Goal: Task Accomplishment & Management: Manage account settings

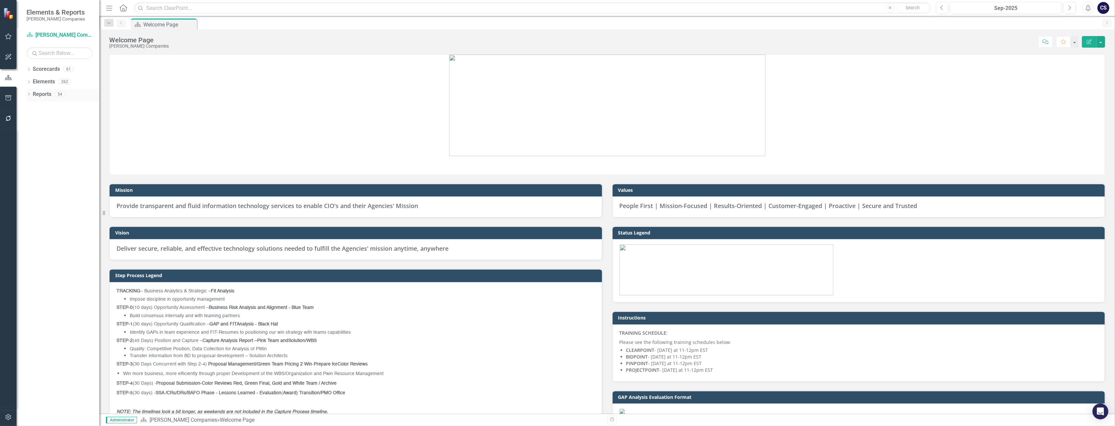
click at [38, 94] on link "Reports" at bounding box center [42, 95] width 19 height 8
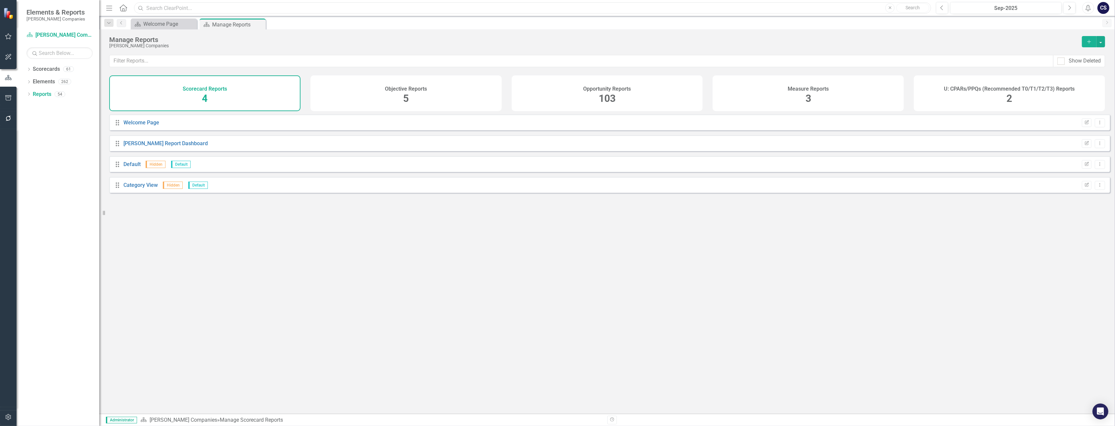
click at [156, 7] on input "text" at bounding box center [532, 8] width 797 height 12
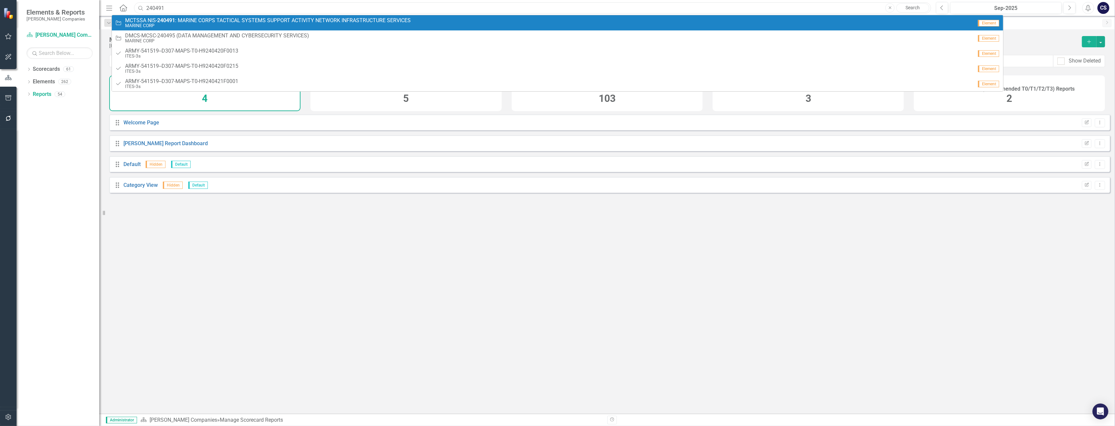
type input "240491"
click at [172, 22] on strong "240491" at bounding box center [166, 20] width 18 height 6
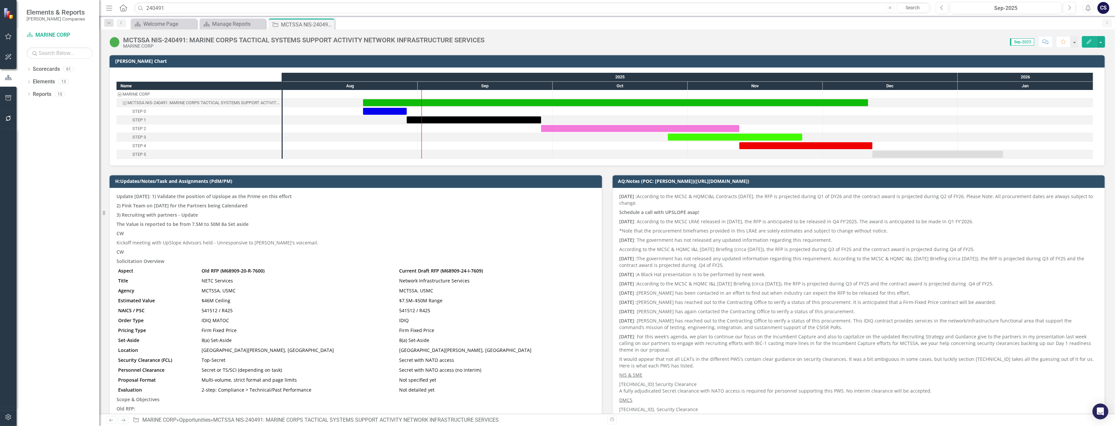
click at [620, 195] on strong "[DATE] :" at bounding box center [629, 196] width 18 height 6
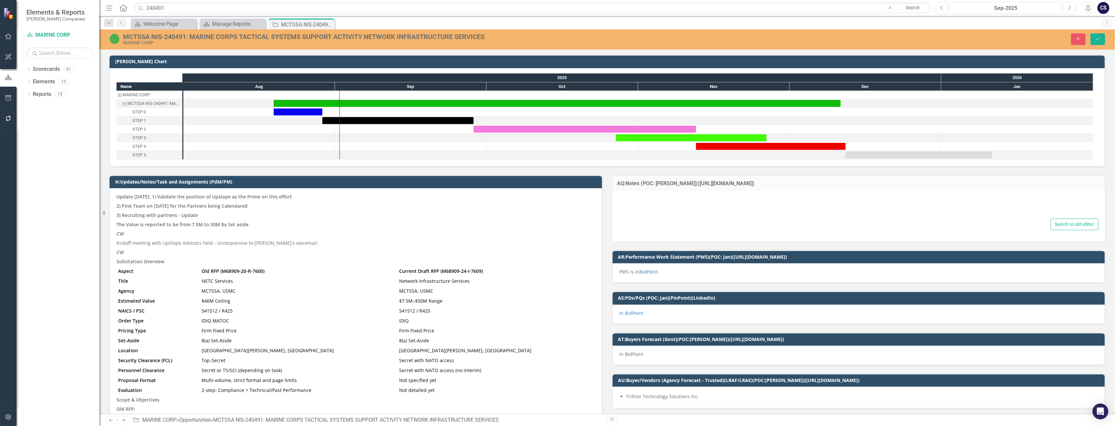
type textarea "<p><strong>[DATE] : </strong>According to the MCSC &amp; HQMCI&amp;L Contracts …"
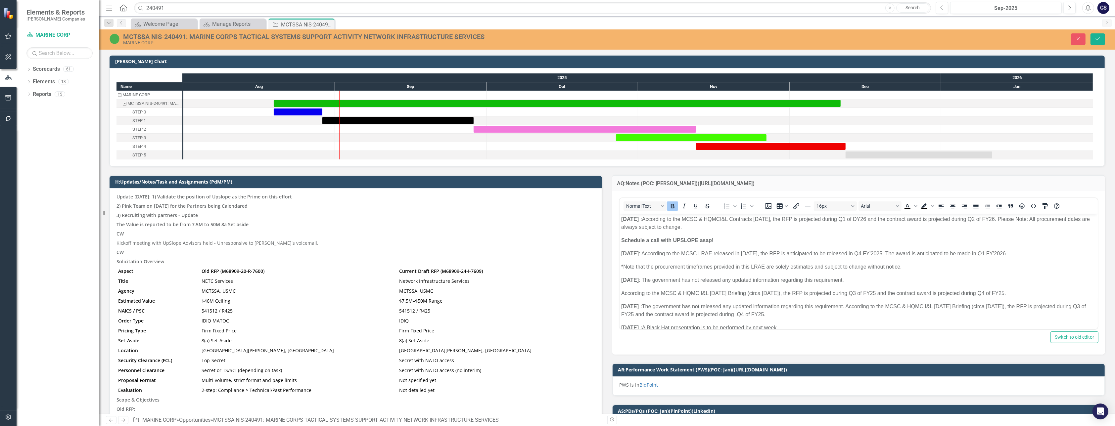
click at [621, 218] on strong "[DATE] :" at bounding box center [631, 220] width 21 height 6
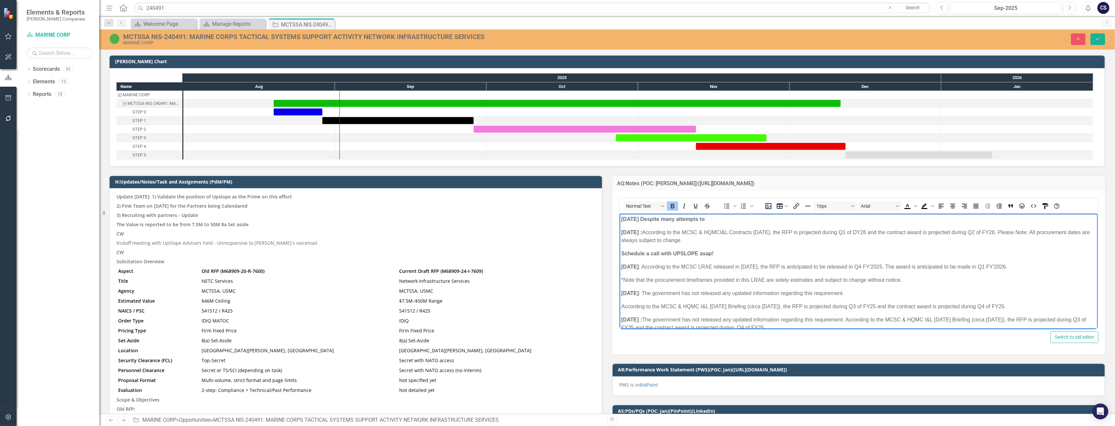
drag, startPoint x: 717, startPoint y: 219, endPoint x: 650, endPoint y: 219, distance: 67.9
click at [650, 219] on p "[DATE] Despite many attempts to" at bounding box center [858, 220] width 475 height 8
click at [716, 219] on p "[DATE] Despite many attempts to" at bounding box center [858, 220] width 475 height 8
drag, startPoint x: 716, startPoint y: 219, endPoint x: 649, endPoint y: 219, distance: 67.5
click at [649, 219] on p "[DATE] Despite many attempts to" at bounding box center [858, 220] width 475 height 8
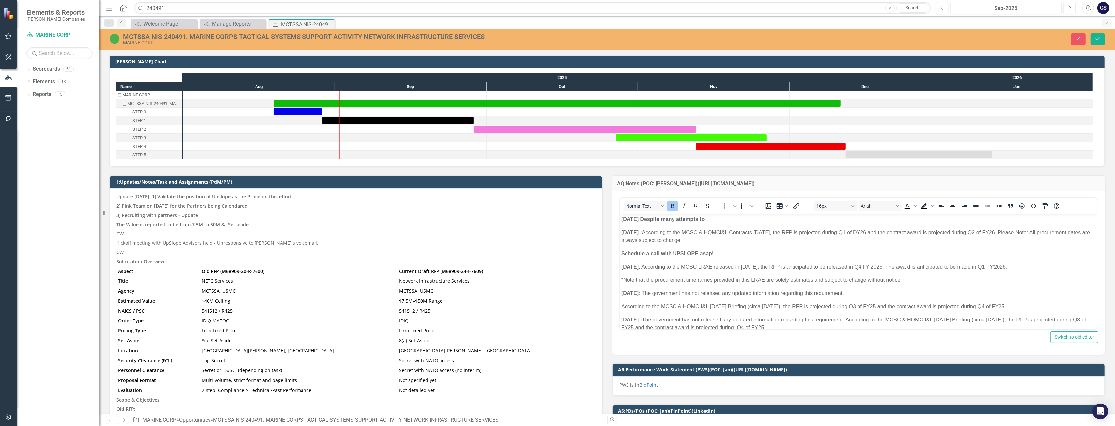
click at [673, 200] on div "Normal Text" at bounding box center [669, 206] width 98 height 13
click at [670, 204] on icon "Bold" at bounding box center [672, 206] width 8 height 8
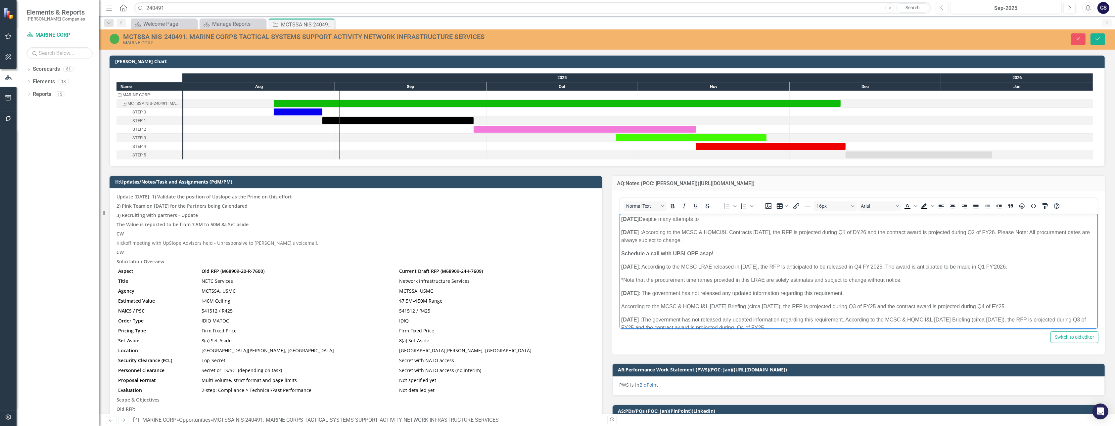
click at [714, 220] on p "[DATE] Despite many attempts to" at bounding box center [858, 220] width 475 height 8
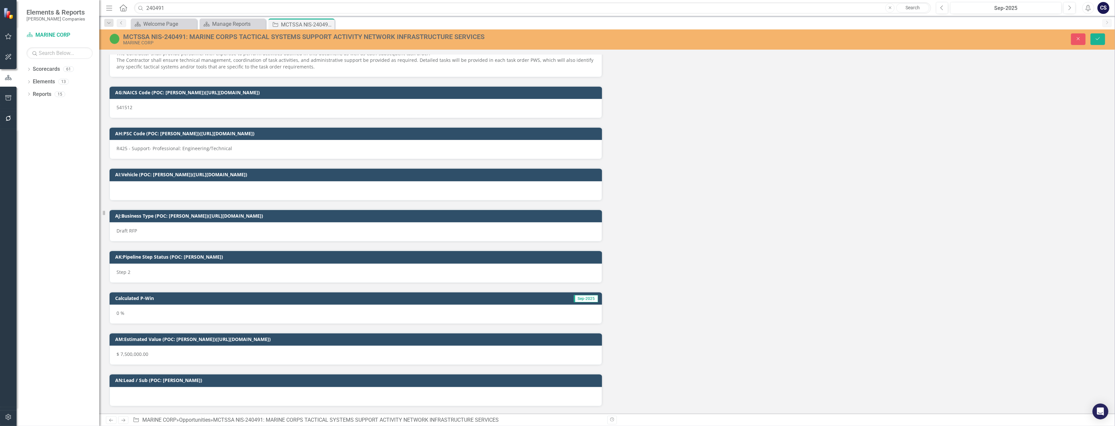
scroll to position [2937, 0]
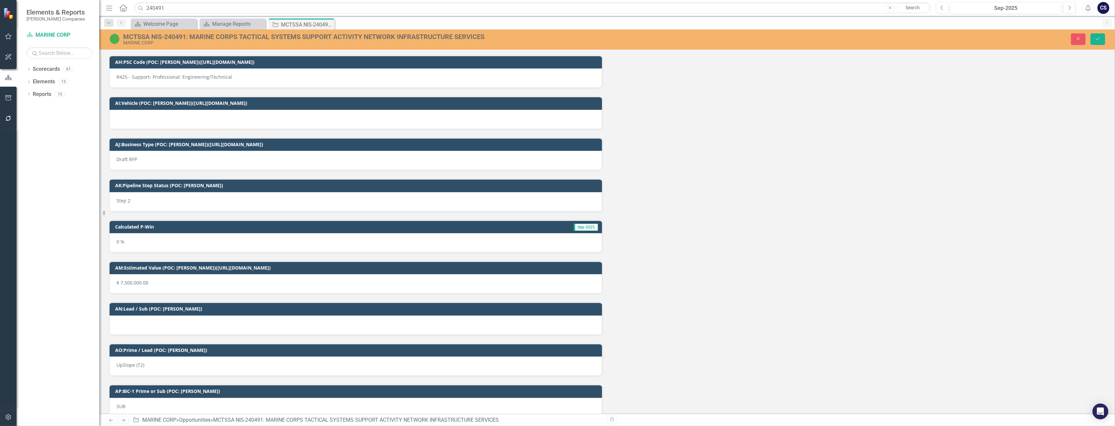
click at [169, 358] on div "UpSlope (T2)" at bounding box center [356, 366] width 493 height 19
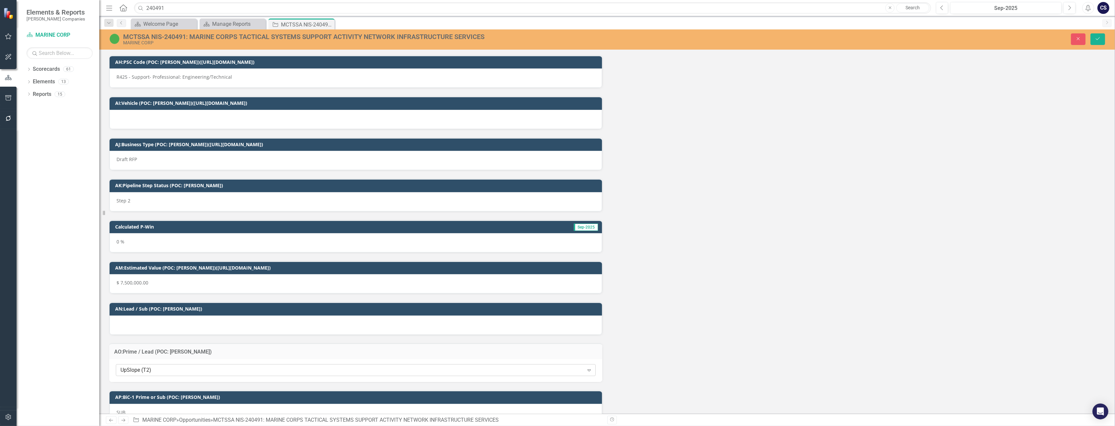
click at [589, 368] on icon "Expand" at bounding box center [589, 370] width 7 height 5
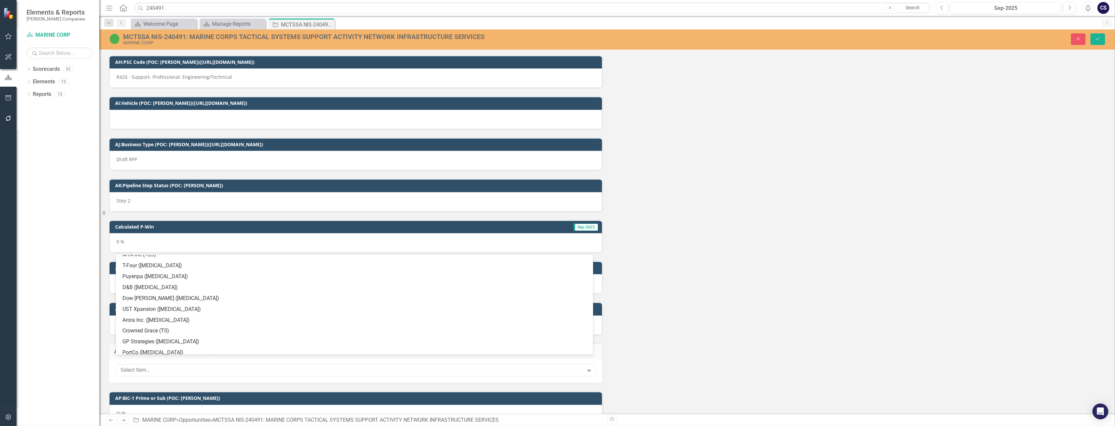
scroll to position [466, 0]
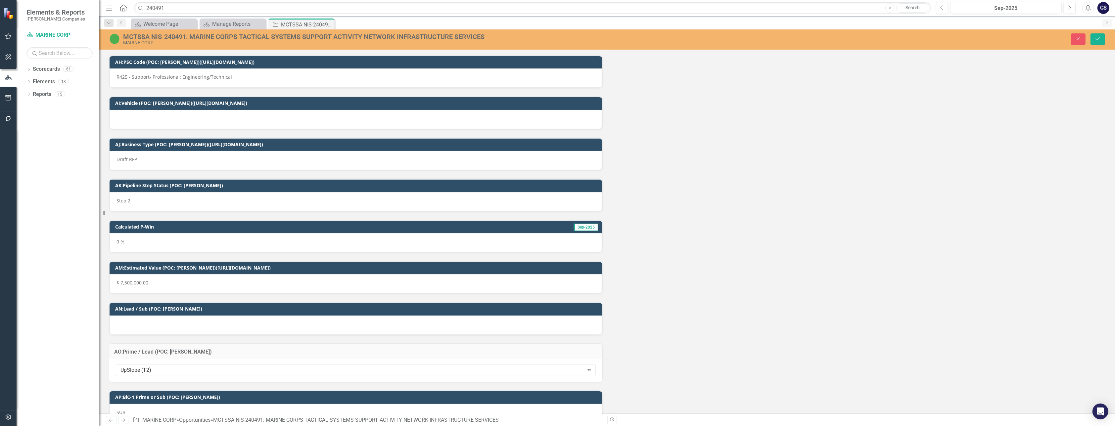
click at [588, 370] on icon at bounding box center [589, 371] width 3 height 2
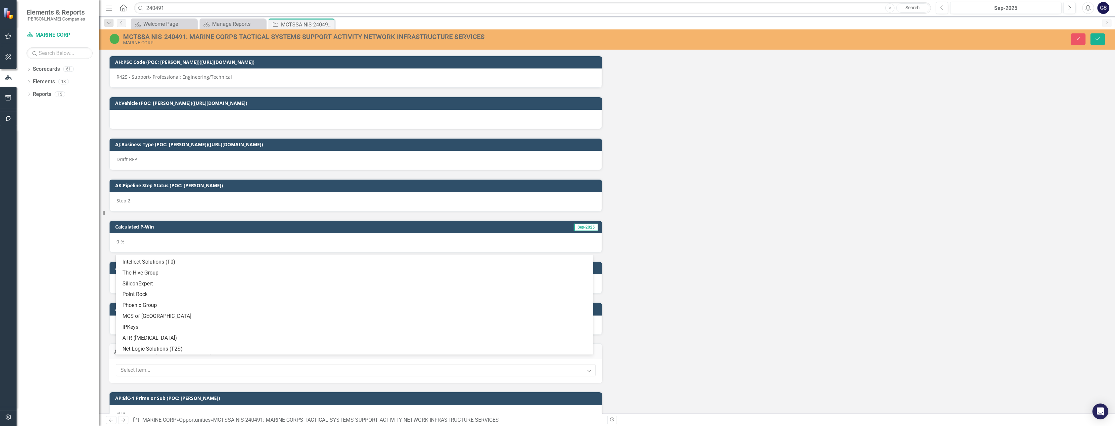
scroll to position [0, 0]
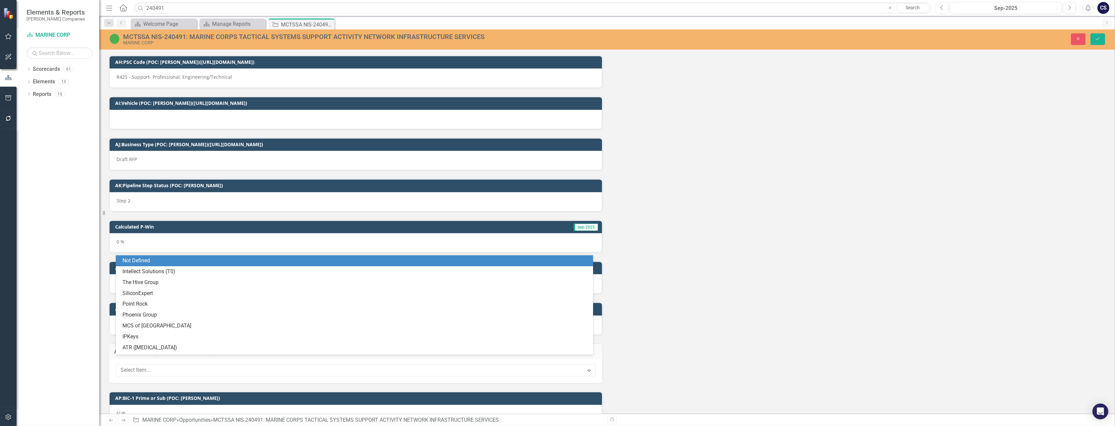
click at [216, 256] on div "Not Defined" at bounding box center [354, 261] width 477 height 11
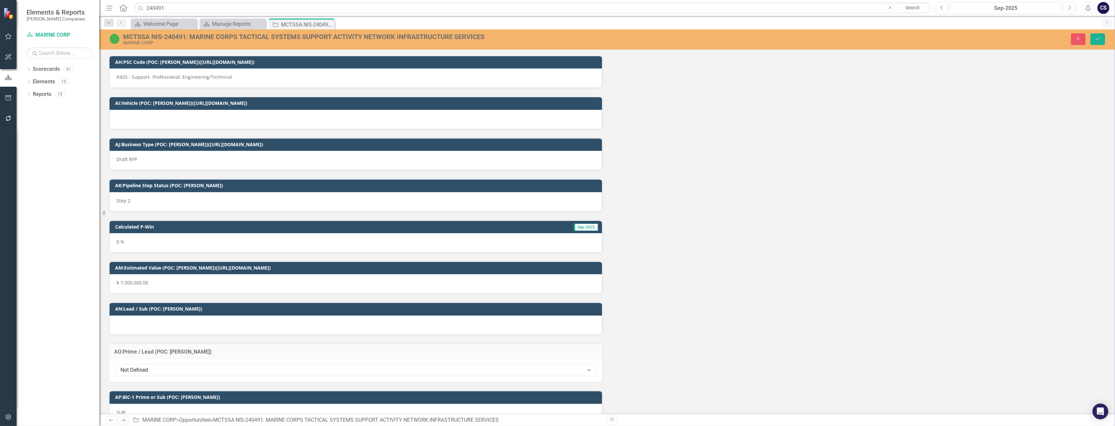
click at [151, 318] on div at bounding box center [356, 325] width 493 height 19
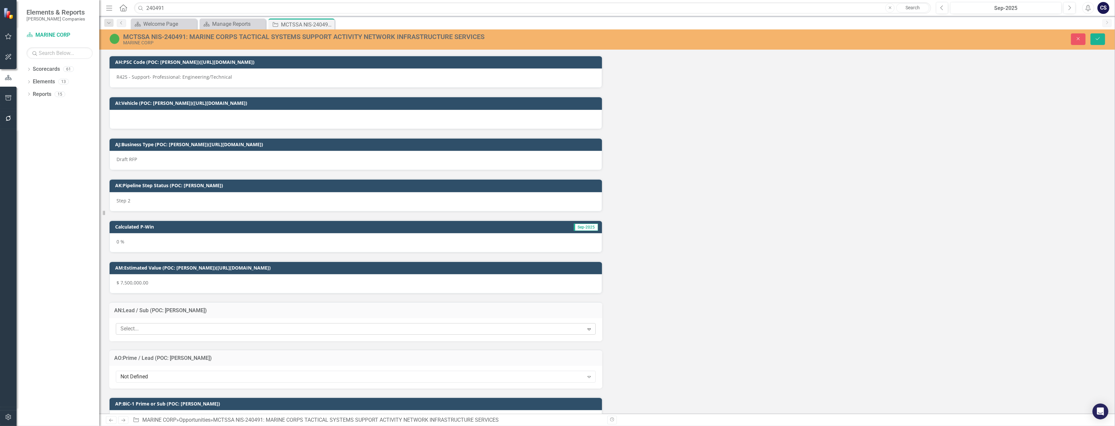
click at [586, 327] on icon "Expand" at bounding box center [589, 329] width 7 height 5
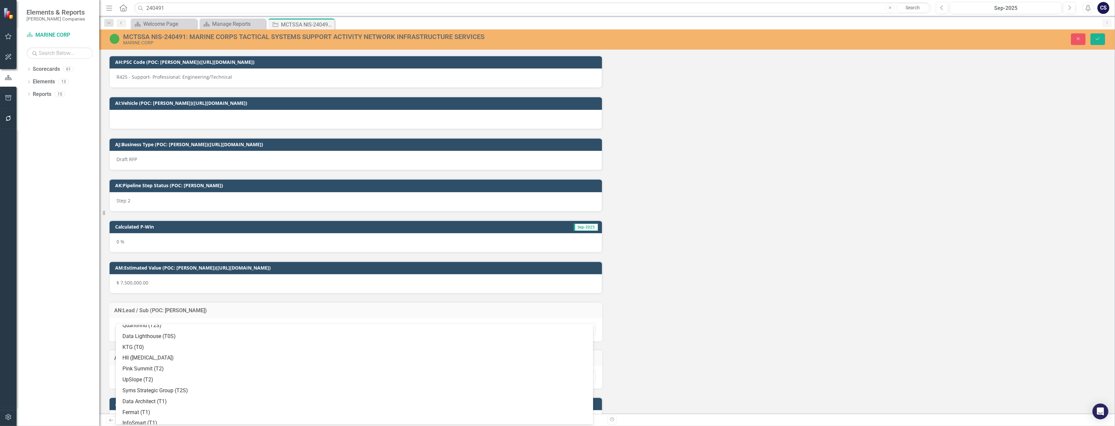
scroll to position [165, 0]
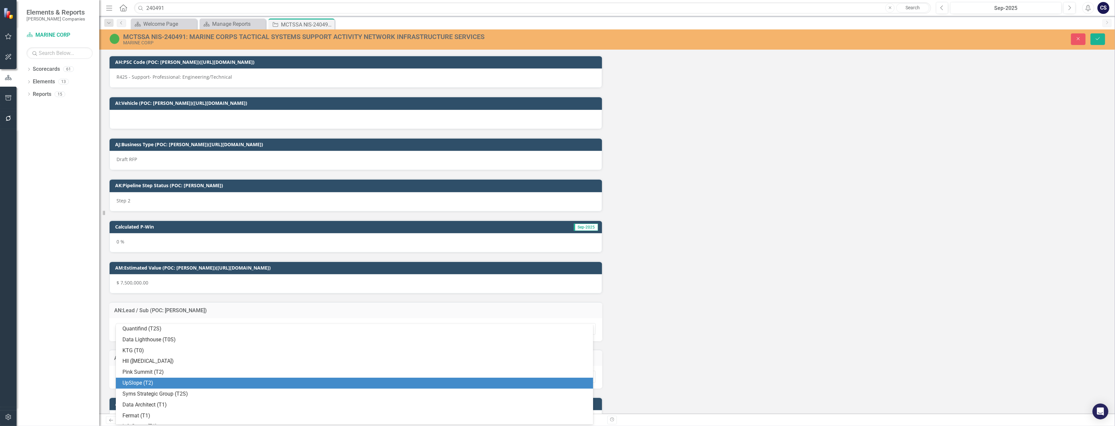
click at [347, 382] on div "UpSlope (T2)" at bounding box center [355, 384] width 467 height 8
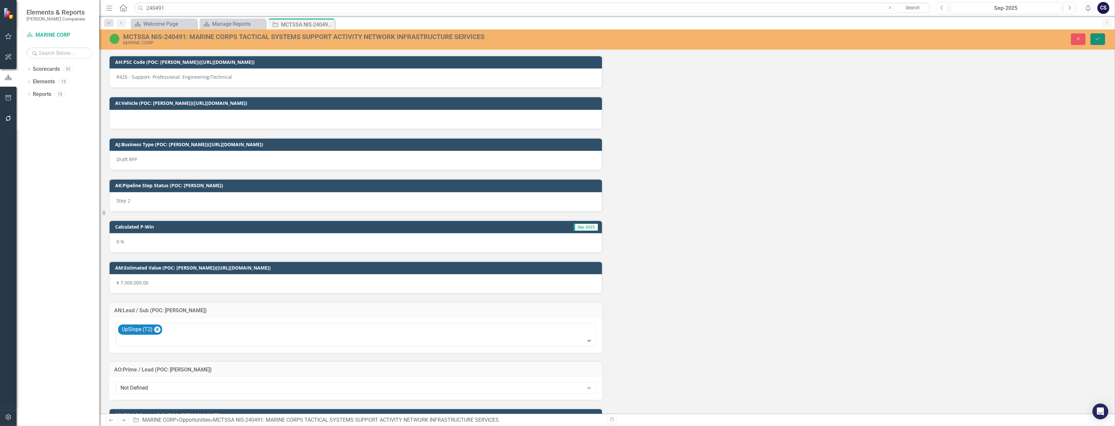
click at [1097, 38] on icon "Save" at bounding box center [1098, 38] width 6 height 5
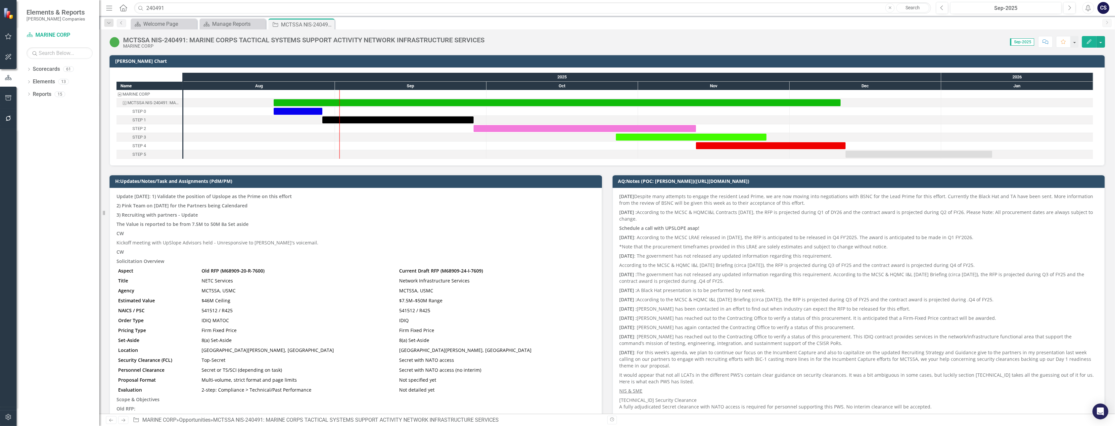
click at [1045, 41] on icon "Comment" at bounding box center [1046, 41] width 6 height 5
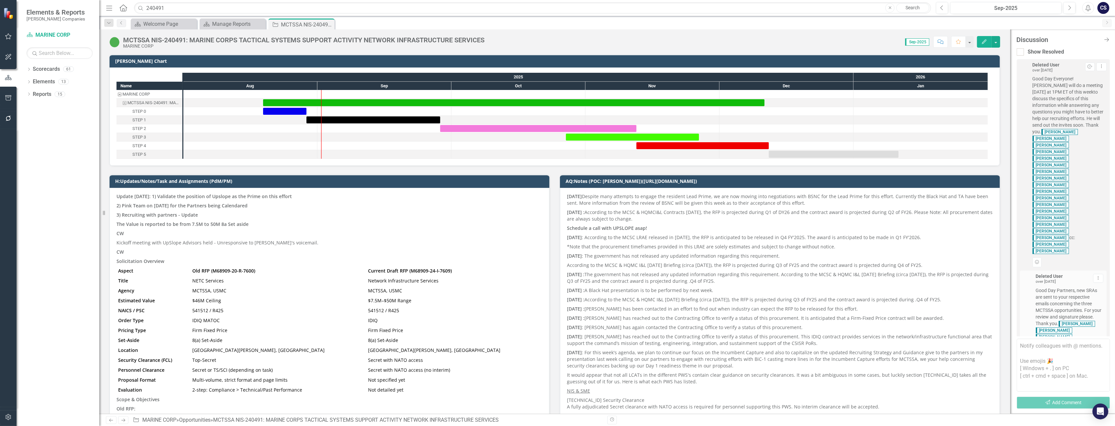
scroll to position [1191, 0]
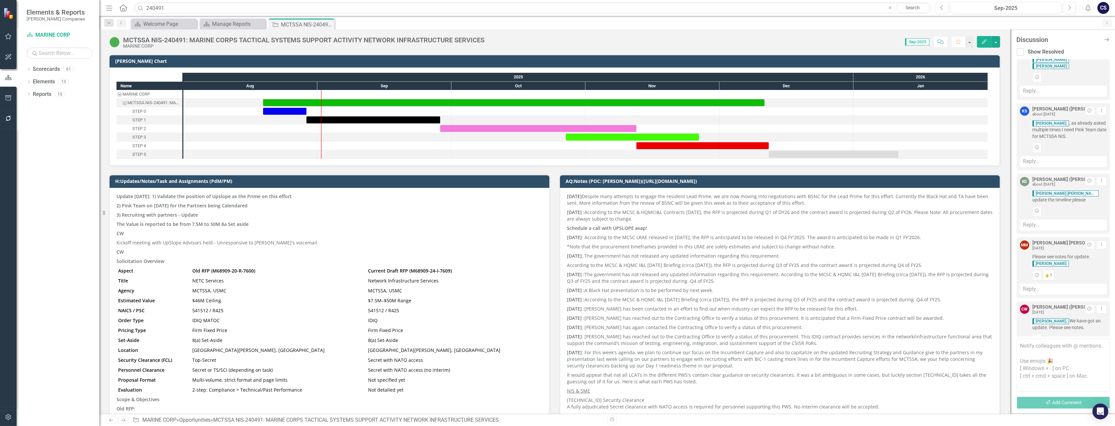
click at [1033, 346] on textarea at bounding box center [1063, 365] width 93 height 53
drag, startPoint x: 1039, startPoint y: 361, endPoint x: 1041, endPoint y: 400, distance: 38.8
click at [1041, 368] on textarea "[PERSON_NAME] and [PERSON_NAME] please add BSNC to our drop-down list od approv…" at bounding box center [1063, 365] width 93 height 53
click at [1048, 361] on textarea "[PERSON_NAME] and [PERSON_NAME] please add BSNC to our drop-down list of approv…" at bounding box center [1063, 365] width 93 height 53
click at [1088, 361] on textarea "[PERSON_NAME] and [PERSON_NAME] please add BSNC to our drop-down list of approv…" at bounding box center [1063, 365] width 93 height 53
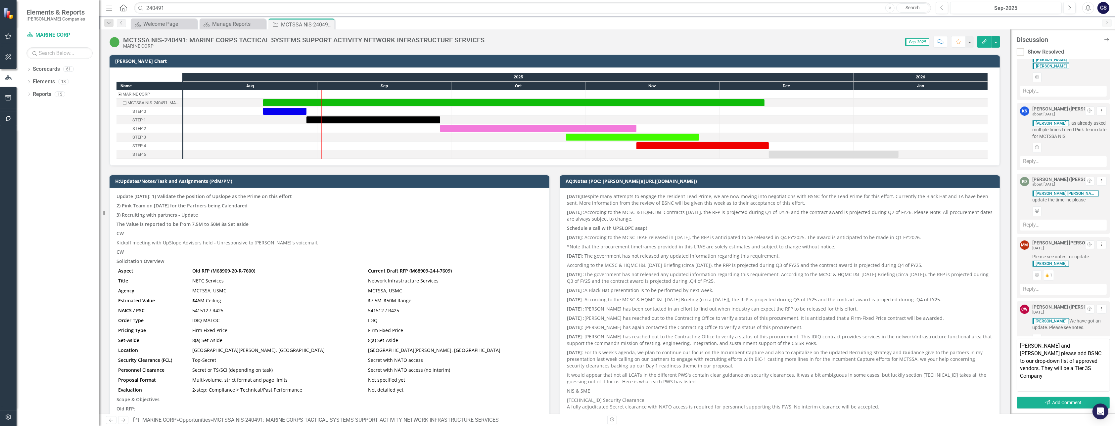
click at [1043, 367] on textarea "[PERSON_NAME] and [PERSON_NAME] please add BSNC to our drop-down list of approv…" at bounding box center [1063, 365] width 93 height 53
click at [1046, 369] on textarea "[PERSON_NAME] and [PERSON_NAME] please add BSNC to our drop-down list of approv…" at bounding box center [1063, 365] width 93 height 53
click at [1036, 287] on li "[PERSON_NAME] [PERSON_NAME]" at bounding box center [1020, 296] width 60 height 19
click at [1106, 367] on textarea "[PERSON_NAME] and [PERSON_NAME] please add BSNC to our drop-down list of approv…" at bounding box center [1063, 365] width 93 height 53
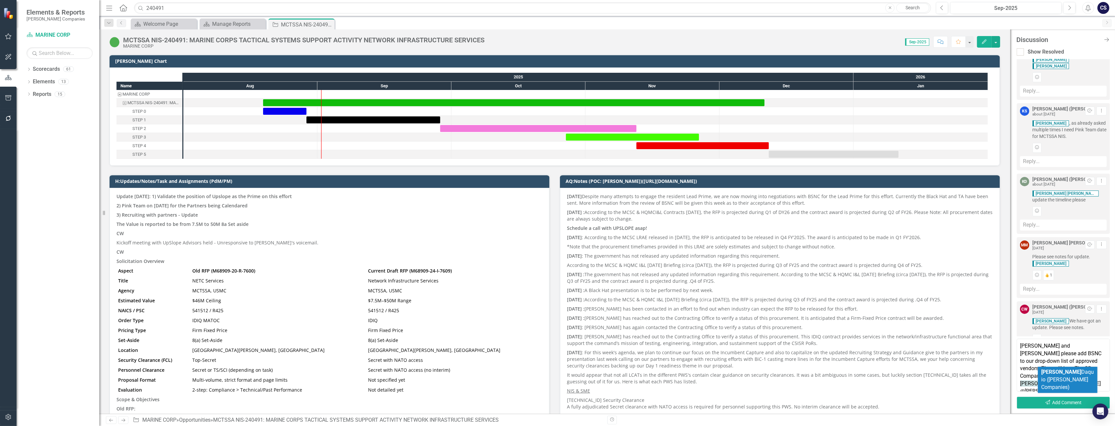
click at [1076, 377] on li "[PERSON_NAME] ([PERSON_NAME] Companies)" at bounding box center [1068, 380] width 60 height 26
type textarea "[PERSON_NAME] and [PERSON_NAME] please add BSNC to our drop-down list of approv…"
click at [1056, 402] on button "Send Add Comment" at bounding box center [1063, 403] width 93 height 12
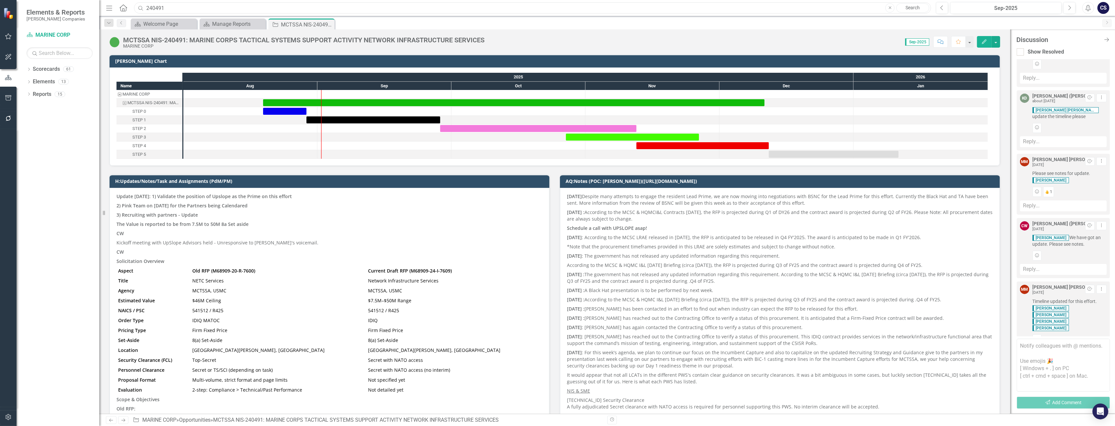
drag, startPoint x: 180, startPoint y: 7, endPoint x: 127, endPoint y: 4, distance: 52.7
click at [127, 4] on div "Menu Home Search 240491 Close Search" at bounding box center [516, 8] width 825 height 13
paste input "RFQ1755832"
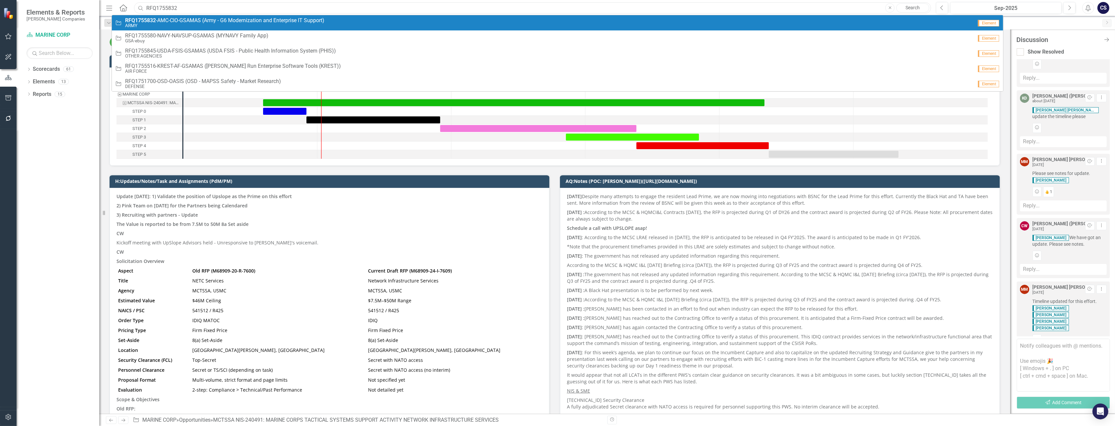
type input "RFQ1755832"
click at [172, 24] on small "ARMY" at bounding box center [224, 25] width 199 height 5
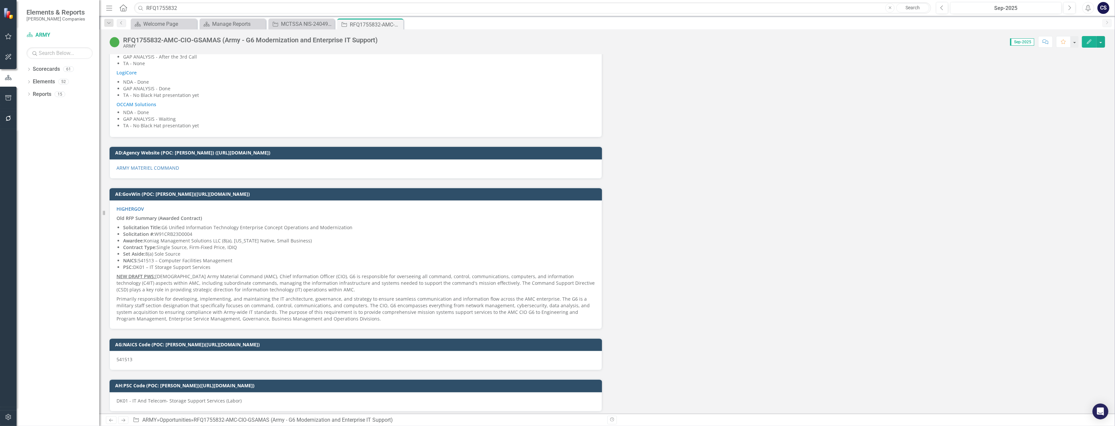
scroll to position [2904, 0]
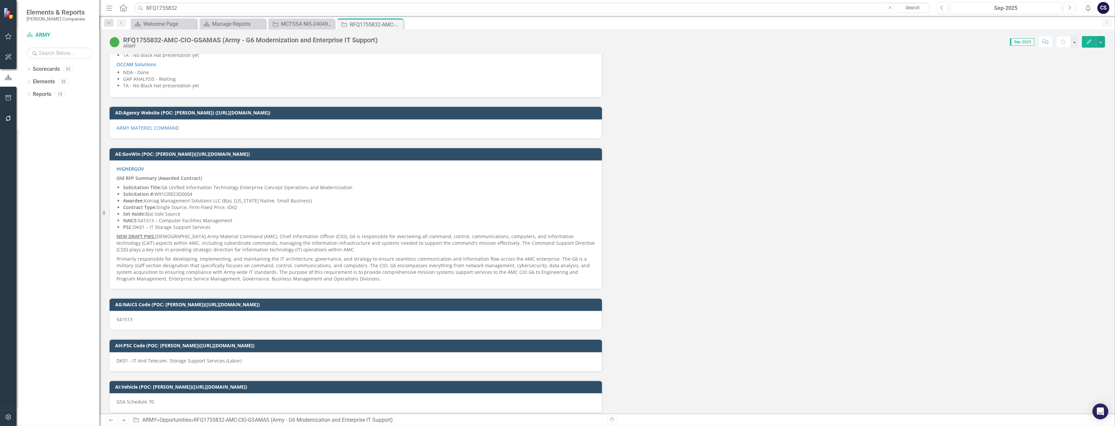
drag, startPoint x: 195, startPoint y: 182, endPoint x: 168, endPoint y: 183, distance: 26.8
click at [168, 191] on p "Solicitation #: W91CRB23D0004" at bounding box center [359, 194] width 472 height 7
click at [193, 191] on p "Solicitation #: W91CRB23D0004" at bounding box center [359, 194] width 472 height 7
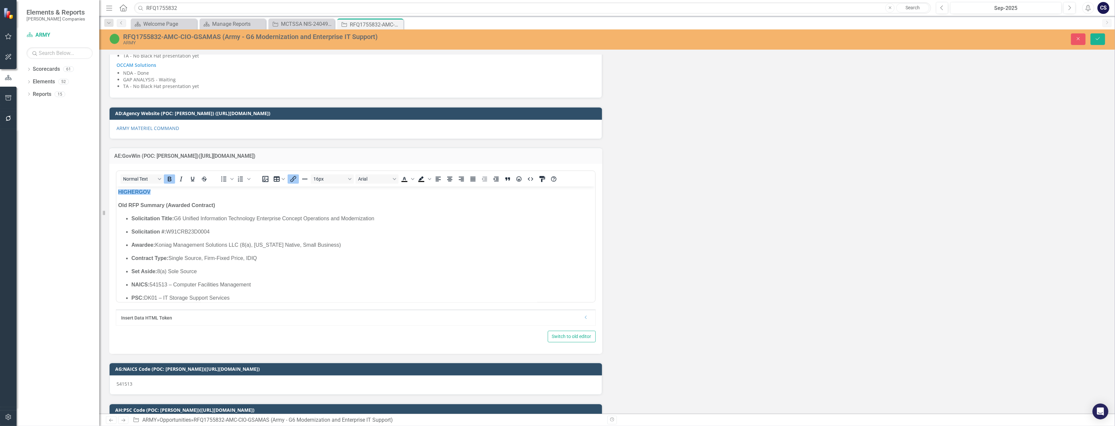
scroll to position [0, 0]
drag, startPoint x: 213, startPoint y: 232, endPoint x: 167, endPoint y: 230, distance: 46.4
click at [167, 230] on p "Solicitation #: W91CRB23D0004" at bounding box center [362, 232] width 462 height 8
copy p "W91CRB23D0004"
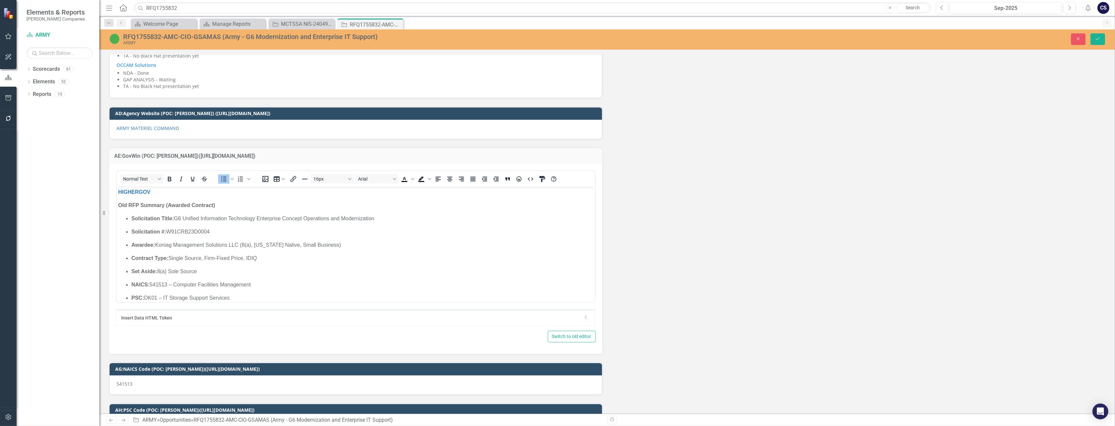
drag, startPoint x: 590, startPoint y: 251, endPoint x: 703, endPoint y: 344, distance: 145.9
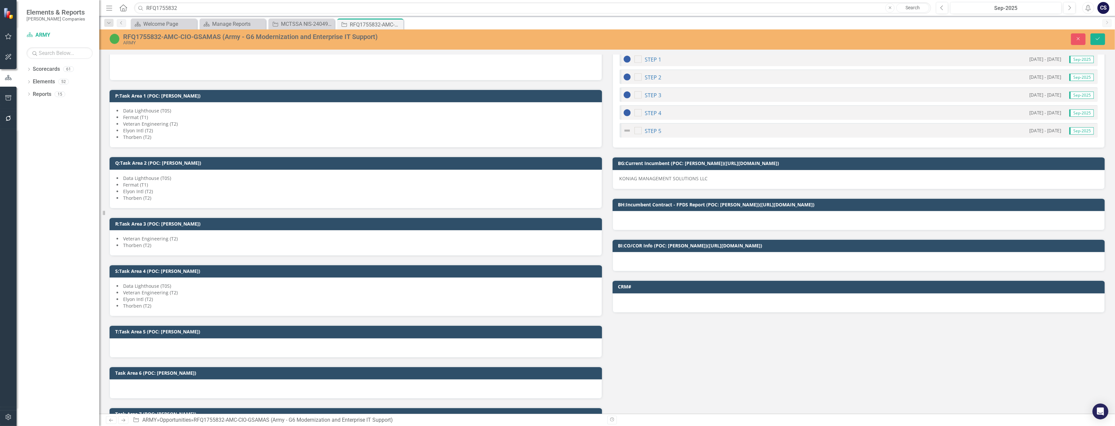
scroll to position [1102, 0]
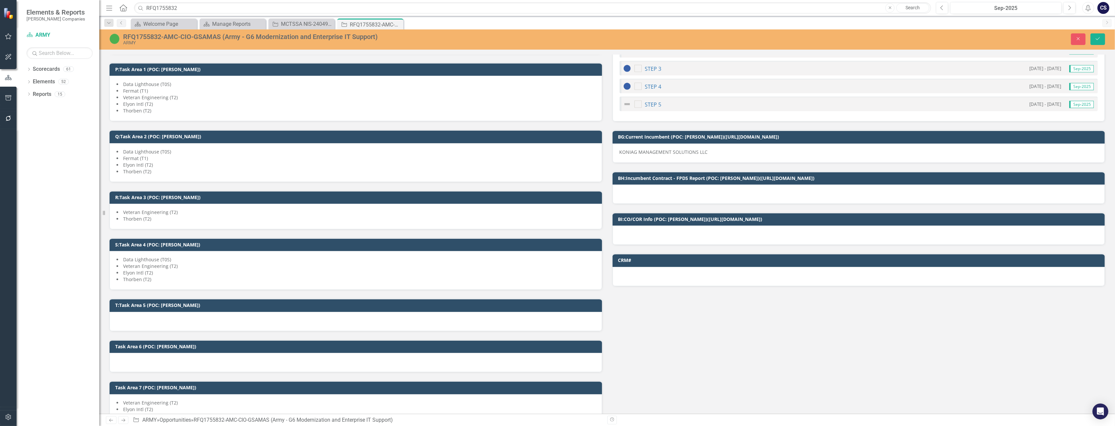
click at [653, 189] on div at bounding box center [859, 194] width 493 height 19
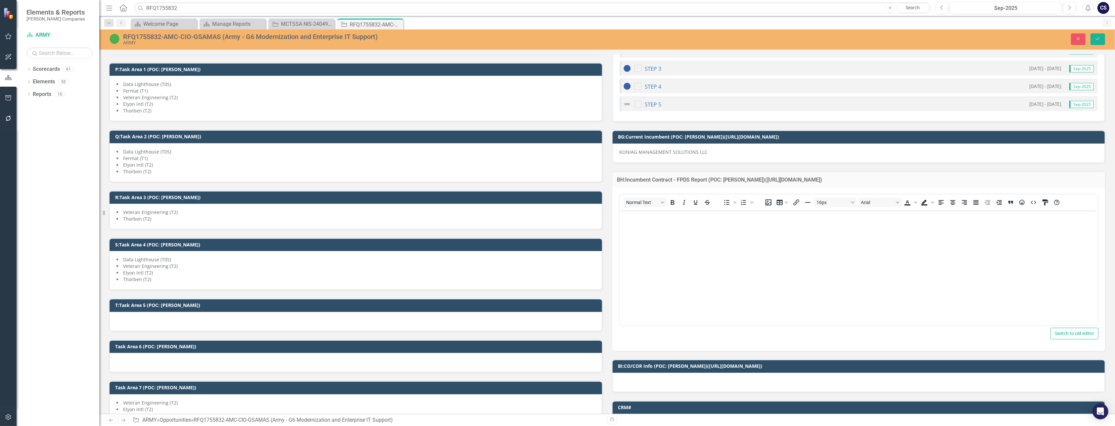
scroll to position [0, 0]
click at [634, 224] on body "Rich Text Area. Press ALT-0 for help." at bounding box center [858, 259] width 479 height 99
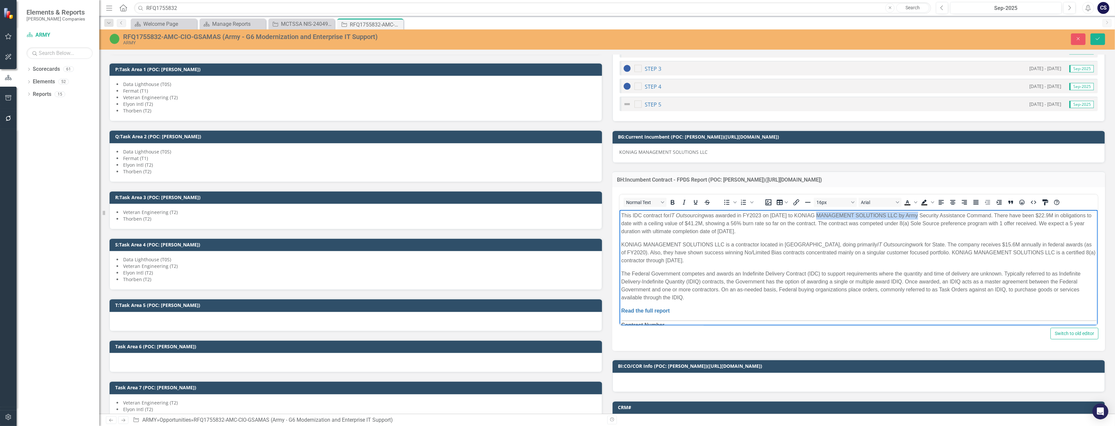
drag, startPoint x: 915, startPoint y: 216, endPoint x: 811, endPoint y: 215, distance: 103.6
click at [811, 215] on p "This IDC contract for IT Outsourcing was awarded in FY2023 on [DATE] to KONIAG …" at bounding box center [858, 224] width 475 height 24
click at [668, 199] on icon "Bold" at bounding box center [672, 203] width 8 height 8
click at [722, 248] on p "KONIAG MANAGEMENT SOLUTIONS LLC is a contractor located in [GEOGRAPHIC_DATA], d…" at bounding box center [858, 253] width 475 height 24
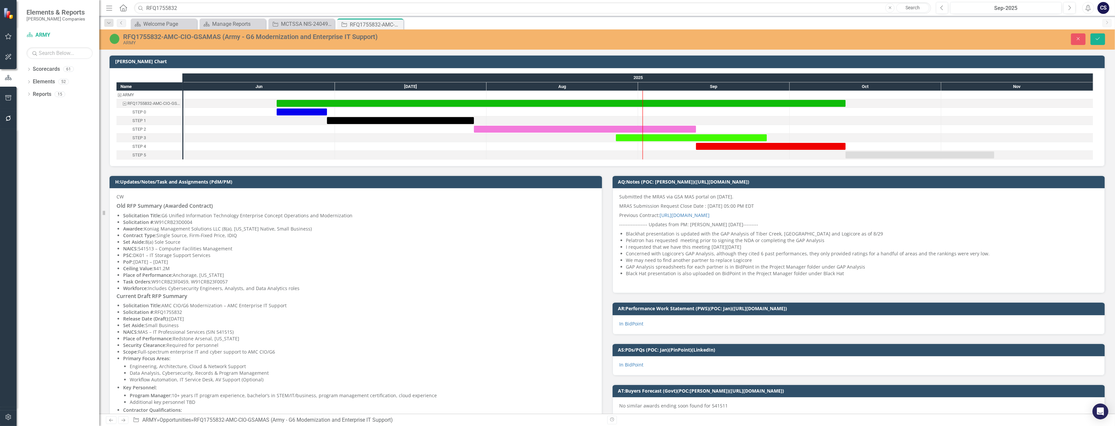
click at [134, 192] on div "CW Old RFP Summary (Awarded Contract) Solicitation Title: G6 Unified Informatio…" at bounding box center [356, 364] width 493 height 352
click at [134, 195] on p "CW" at bounding box center [356, 198] width 479 height 8
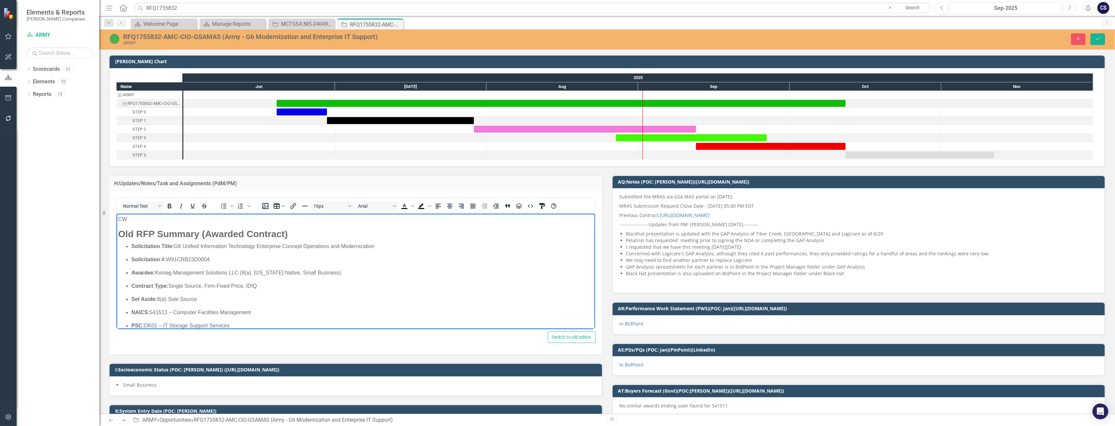
click at [132, 221] on p "CW" at bounding box center [355, 220] width 475 height 8
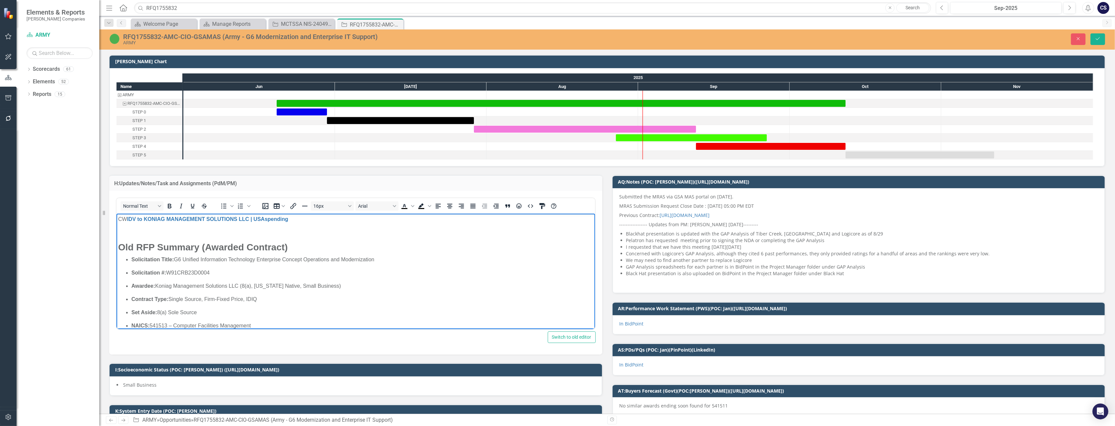
click at [119, 231] on p "Rich Text Area. Press ALT-0 for help." at bounding box center [355, 233] width 475 height 8
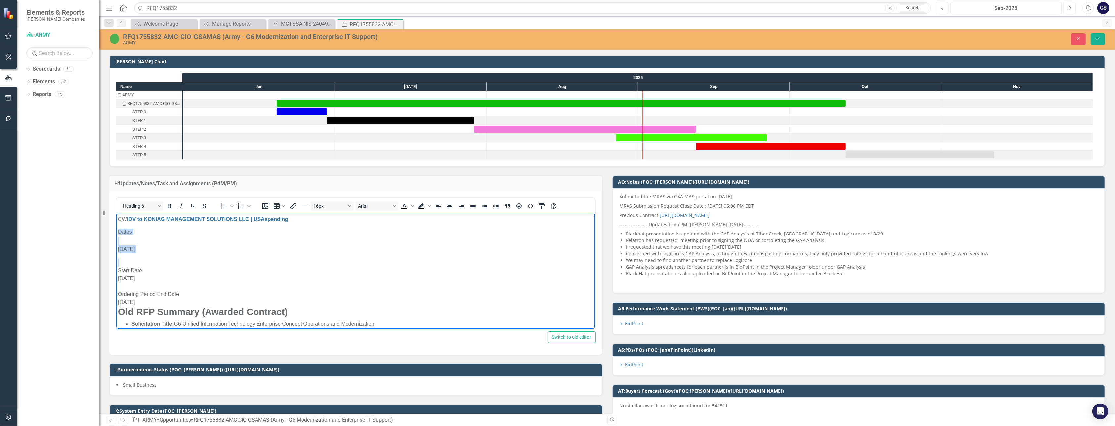
drag, startPoint x: 136, startPoint y: 261, endPoint x: 111, endPoint y: 227, distance: 42.2
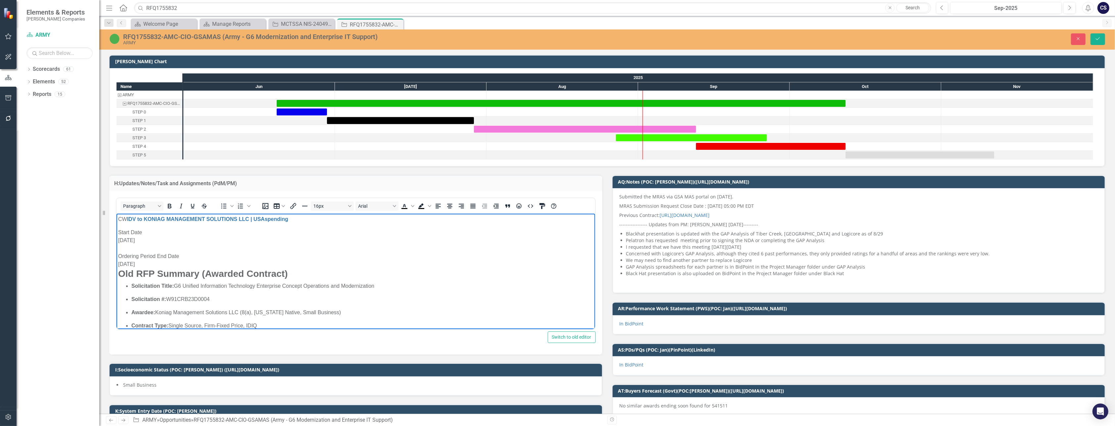
click at [143, 247] on div "Rich Text Area. Press ALT-0 for help." at bounding box center [355, 249] width 475 height 8
click at [118, 246] on div "[DATE]" at bounding box center [355, 246] width 475 height 8
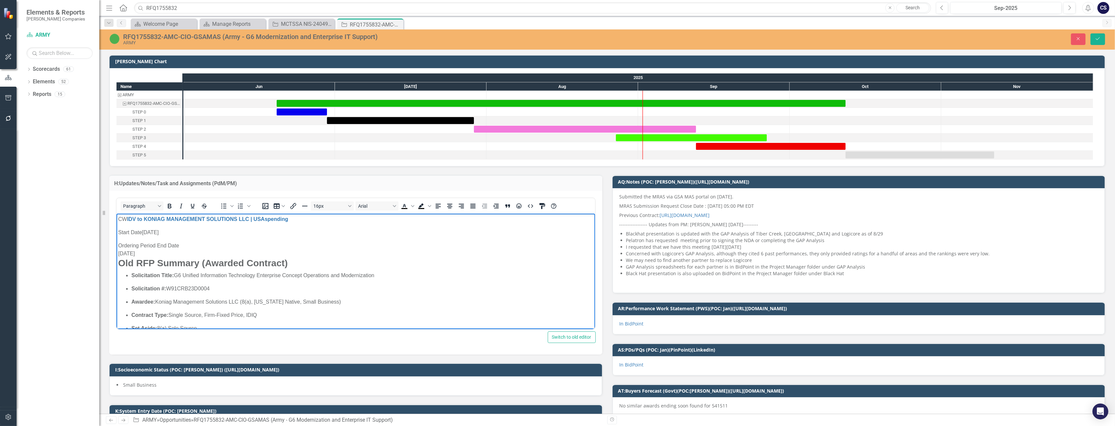
click at [120, 253] on div "[DATE]" at bounding box center [355, 254] width 475 height 8
drag, startPoint x: 216, startPoint y: 246, endPoint x: 229, endPoint y: 433, distance: 187.6
click at [474, 207] on icon "Justify" at bounding box center [473, 206] width 8 height 8
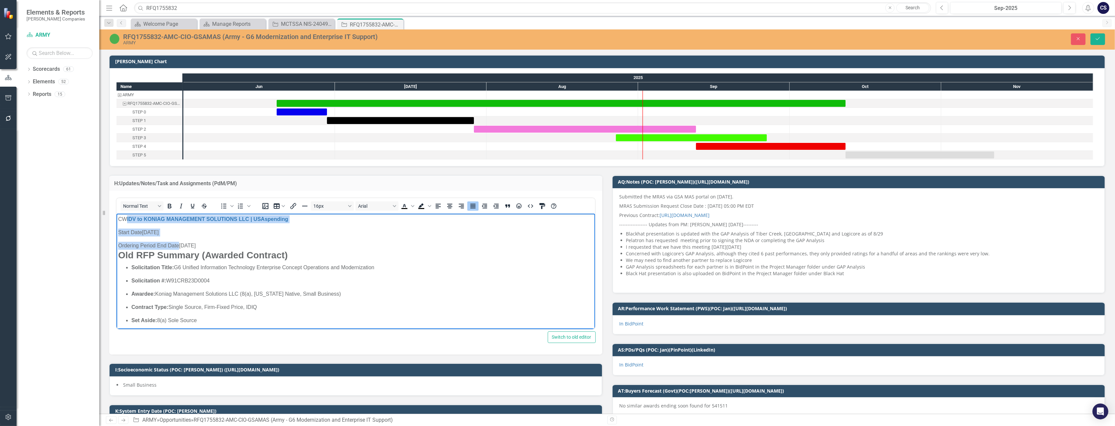
click at [216, 248] on div "Ordering Period End Date [DATE]" at bounding box center [355, 246] width 475 height 8
click at [118, 232] on p "Start Date [DATE]" at bounding box center [355, 233] width 475 height 8
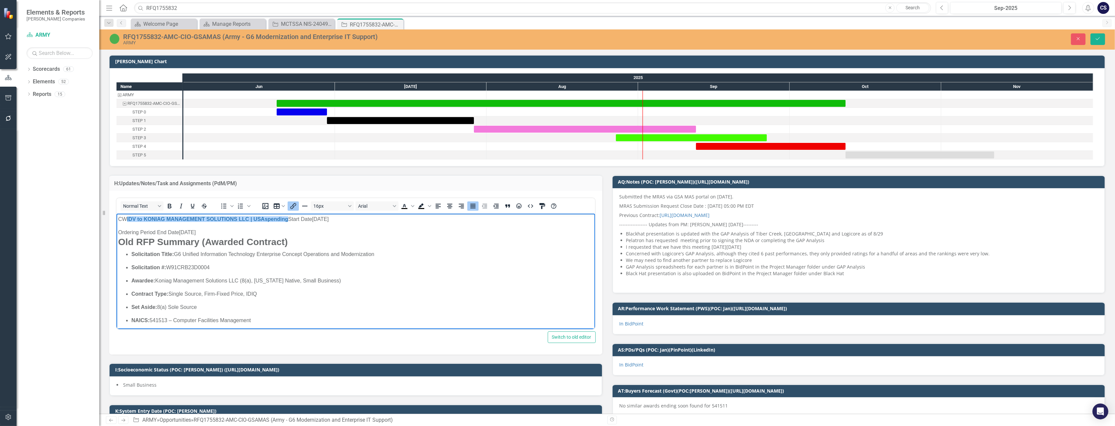
click at [118, 232] on div "Ordering Period End Date [DATE]" at bounding box center [355, 233] width 475 height 8
click at [288, 217] on link "IDV to KONIAG MANAGEMENT SOLUTIONS LLC | USAspending ﻿" at bounding box center [207, 220] width 161 height 6
click at [309, 241] on h3 "Old RFP Summary (Awarded Contract)" at bounding box center [355, 242] width 475 height 11
click at [121, 233] on div "Period End Date [DATE]" at bounding box center [355, 233] width 475 height 8
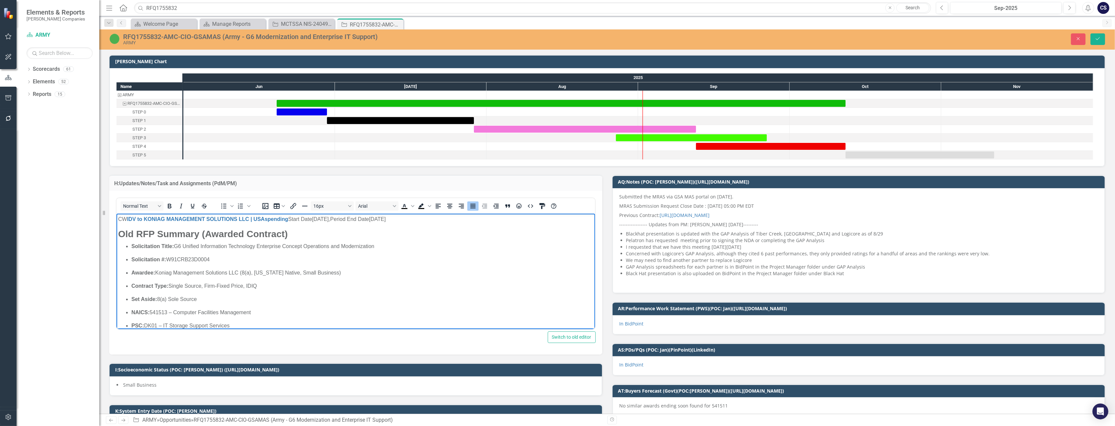
click at [414, 244] on p "Solicitation Title: G6 Unified Information Technology Enterprise Concept Operat…" at bounding box center [362, 247] width 462 height 8
drag, startPoint x: 432, startPoint y: 218, endPoint x: 298, endPoint y: 222, distance: 134.5
click at [298, 222] on p "CW IDV to KONIAG MANAGEMENT SOLUTIONS LLC | USAspending Start Date [DATE], Peri…" at bounding box center [355, 220] width 475 height 8
click at [428, 207] on icon "Background color Black" at bounding box center [429, 206] width 3 height 3
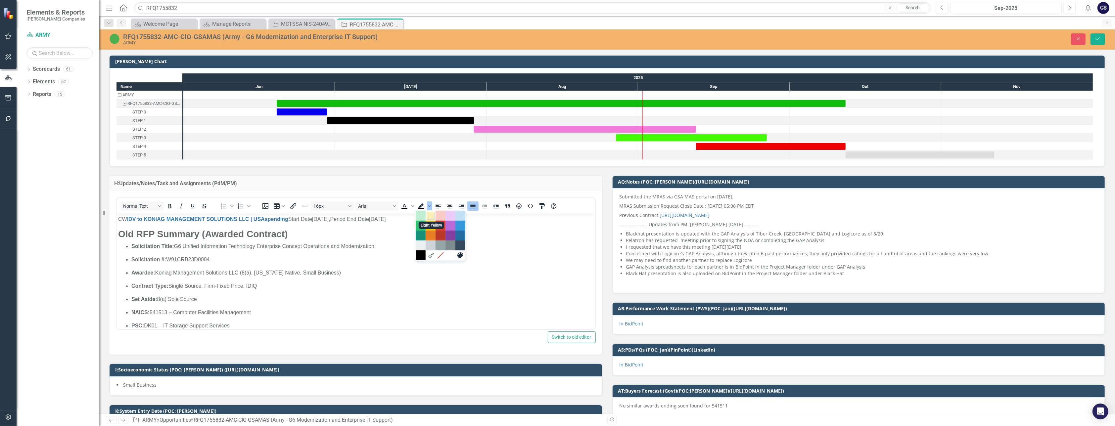
click at [432, 216] on div "Light Yellow" at bounding box center [431, 216] width 8 height 8
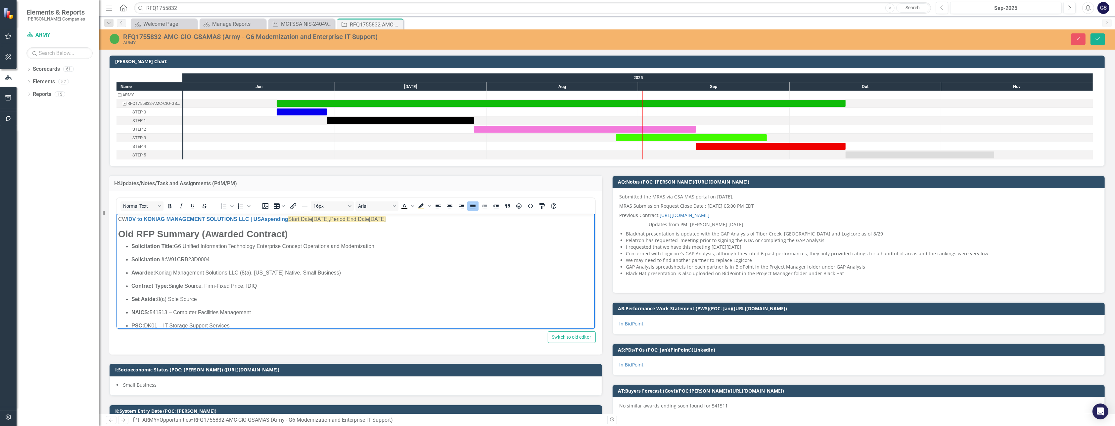
click at [413, 248] on p "Solicitation Title: G6 Unified Information Technology Enterprise Concept Operat…" at bounding box center [362, 247] width 462 height 8
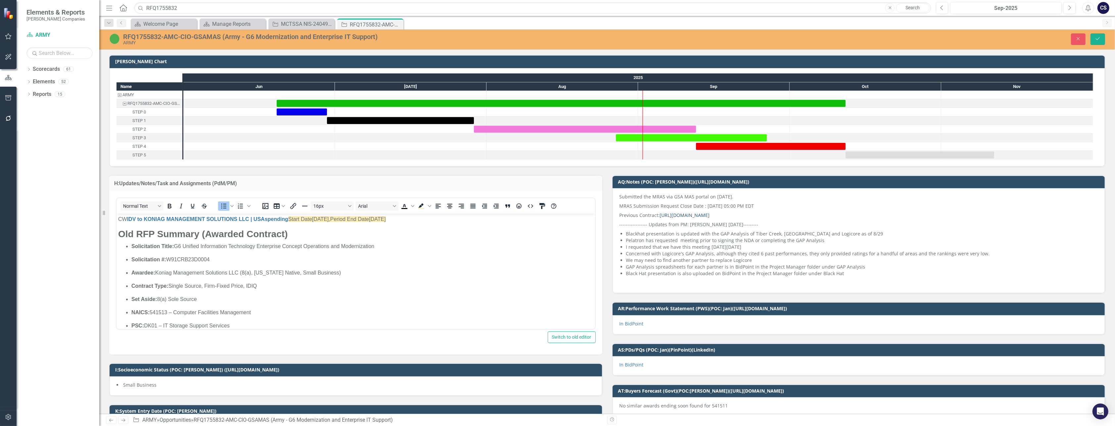
drag, startPoint x: 800, startPoint y: 215, endPoint x: 785, endPoint y: 216, distance: 14.9
click at [785, 216] on p "Previous Contract: [URL][DOMAIN_NAME]" at bounding box center [859, 215] width 479 height 9
click at [710, 213] on link "[URL][DOMAIN_NAME]" at bounding box center [685, 215] width 50 height 6
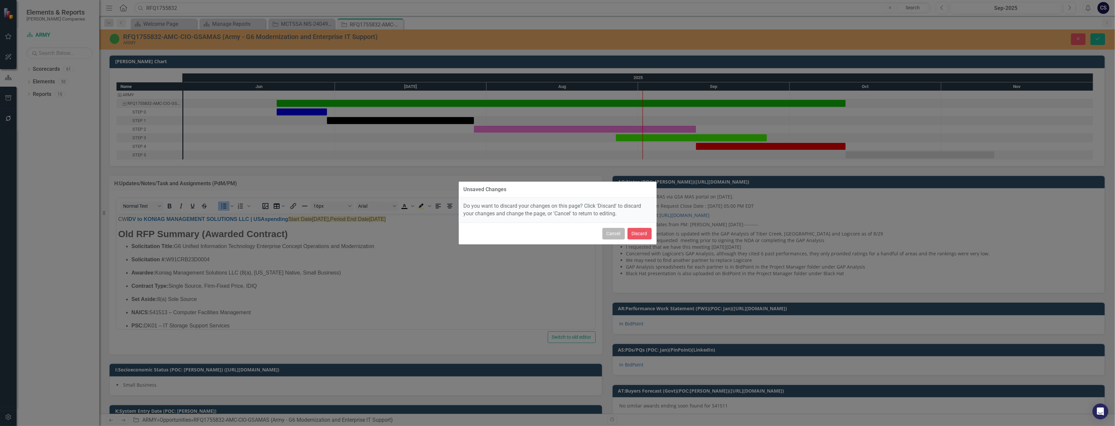
click at [614, 233] on button "Cancel" at bounding box center [614, 234] width 23 height 12
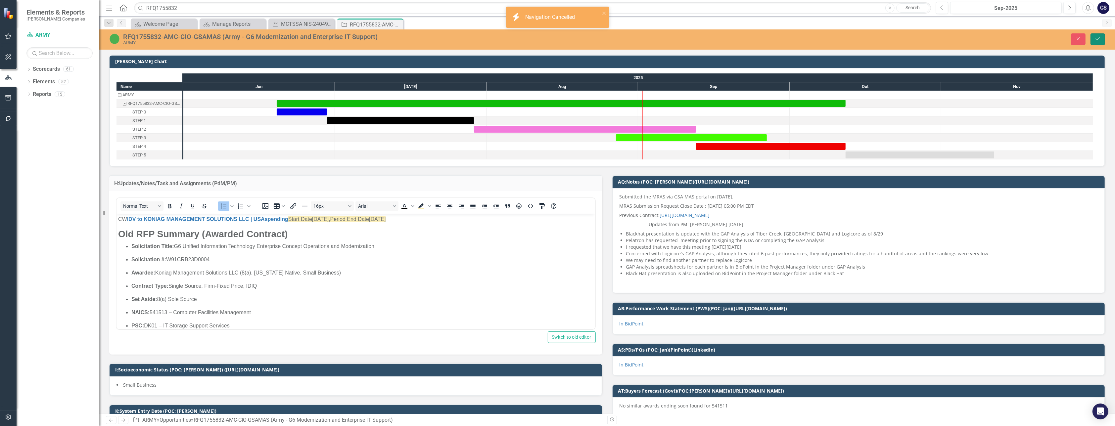
click at [1097, 37] on icon "Save" at bounding box center [1098, 38] width 6 height 5
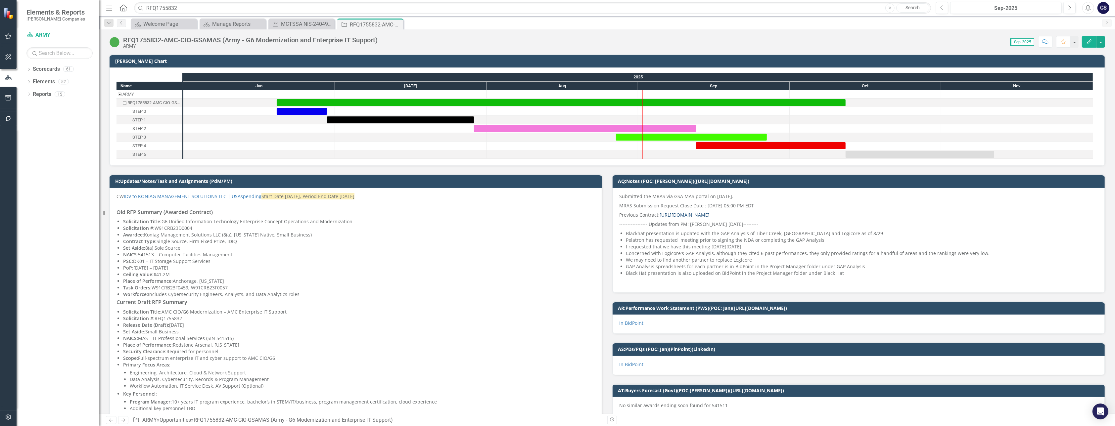
click at [710, 215] on link "[URL][DOMAIN_NAME]" at bounding box center [685, 215] width 50 height 6
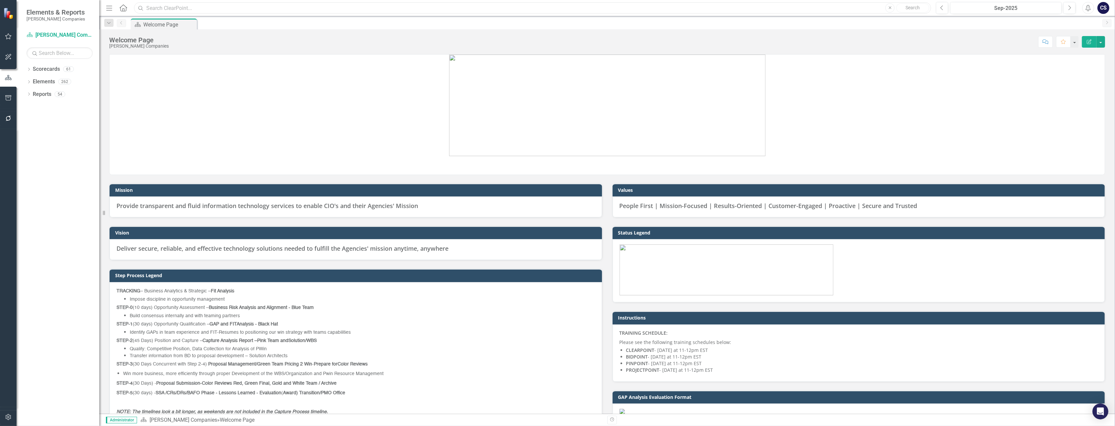
click at [176, 7] on input "text" at bounding box center [532, 8] width 797 height 12
type input "AD4125"
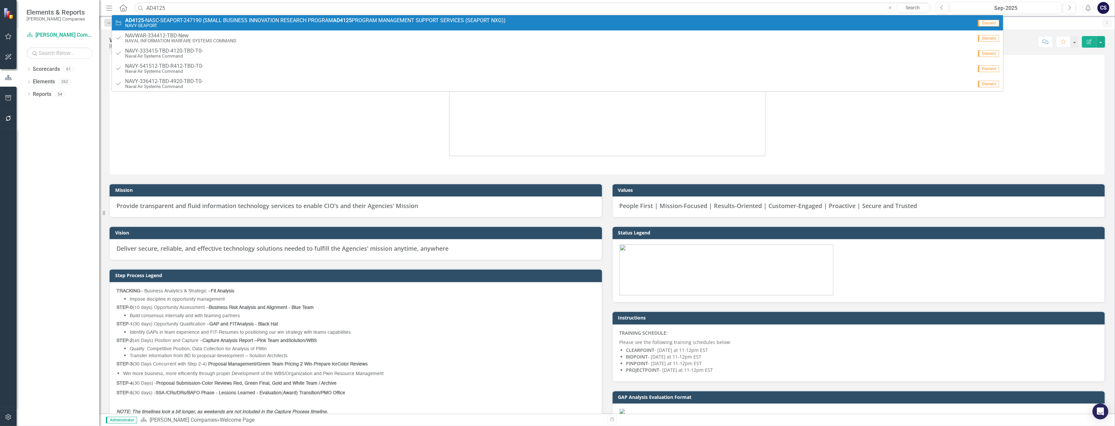
click at [179, 20] on span "AD4125 -NASC-SEAPORT-247190 (SMALL BUSINESS INNOVATION RESEARCH PROGRAM AD4125 …" at bounding box center [315, 21] width 381 height 6
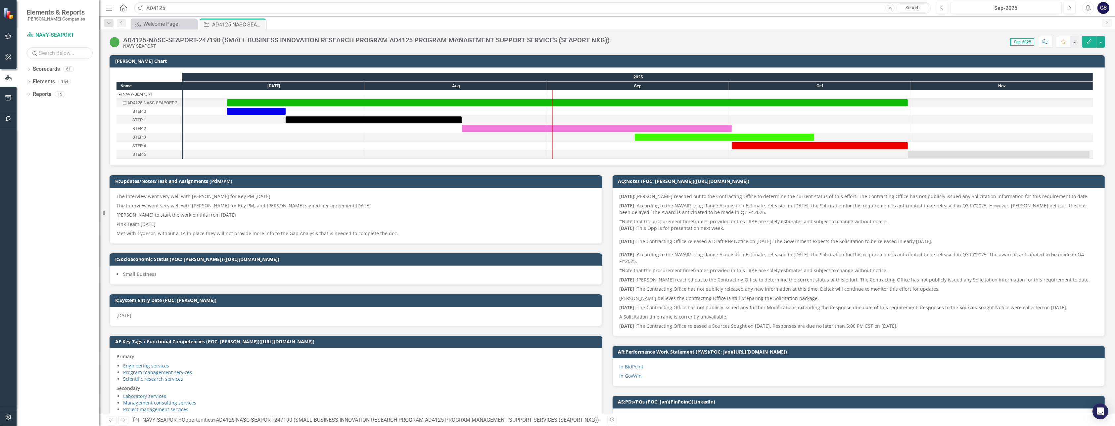
click at [115, 43] on img at bounding box center [114, 42] width 11 height 11
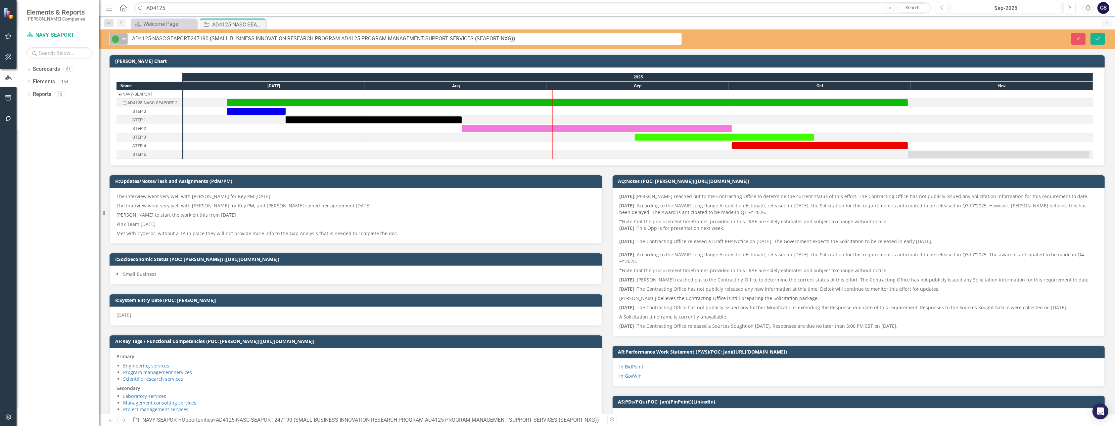
click at [123, 38] on icon "Expand" at bounding box center [124, 38] width 7 height 5
click at [124, 41] on icon "Expand" at bounding box center [124, 38] width 7 height 5
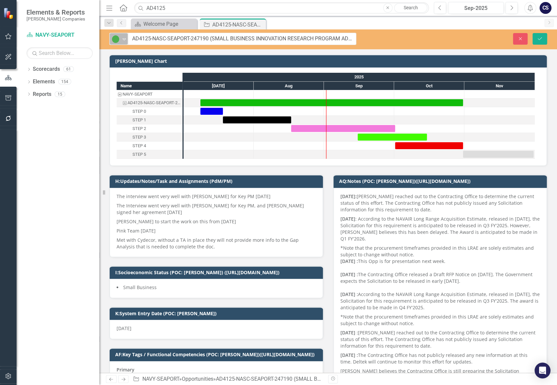
click at [125, 38] on icon "Expand" at bounding box center [124, 38] width 7 height 5
click at [124, 38] on icon "Expand" at bounding box center [124, 38] width 7 height 5
click at [123, 37] on icon "Expand" at bounding box center [124, 38] width 7 height 5
click at [122, 36] on icon "Expand" at bounding box center [124, 38] width 7 height 5
click at [126, 43] on div "Expand" at bounding box center [124, 38] width 7 height 11
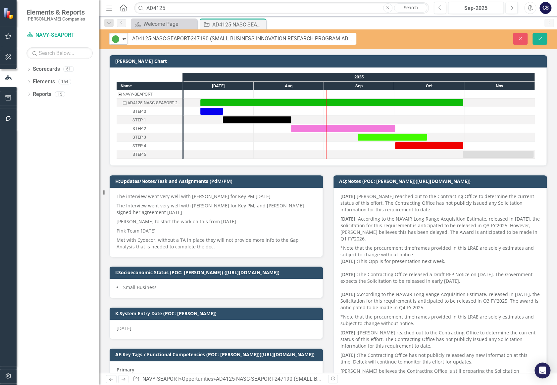
click at [125, 40] on icon "Expand" at bounding box center [124, 38] width 7 height 5
click at [124, 42] on div "Expand" at bounding box center [124, 38] width 7 height 11
click at [125, 40] on icon "Expand" at bounding box center [124, 38] width 7 height 5
click at [124, 39] on icon "Expand" at bounding box center [124, 38] width 7 height 5
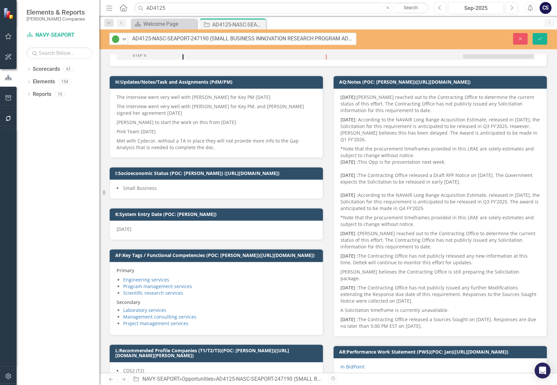
scroll to position [0, 0]
